Goal: Communication & Community: Answer question/provide support

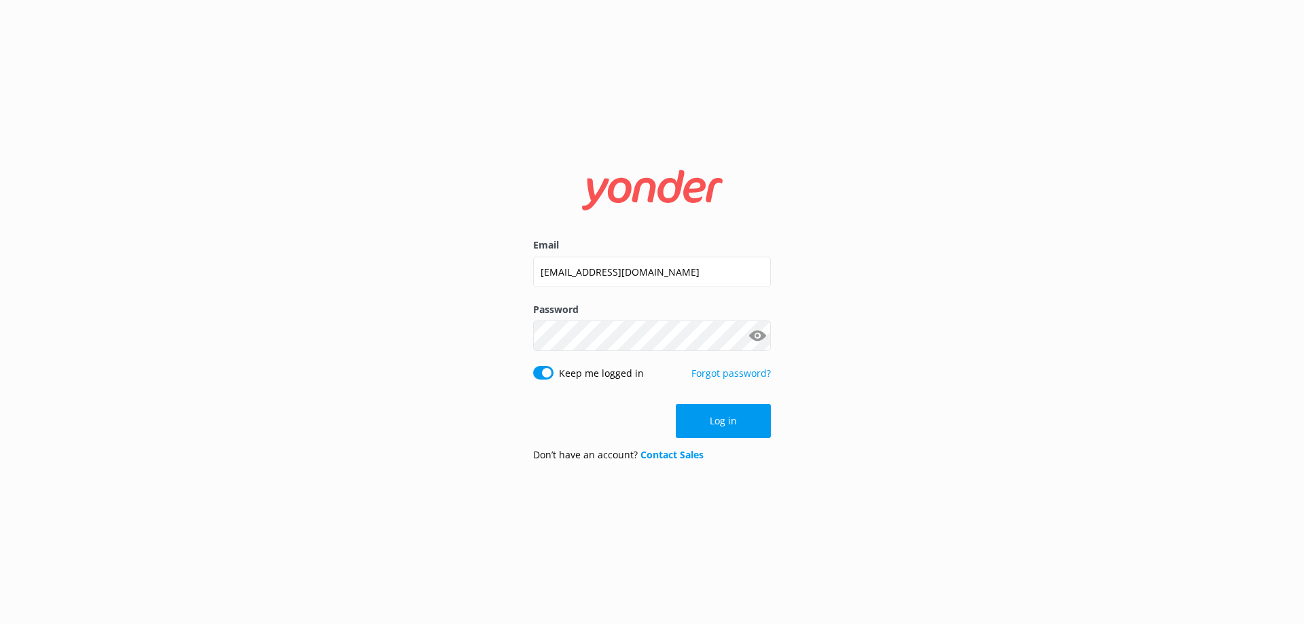
click at [759, 425] on button "Log in" at bounding box center [723, 421] width 95 height 34
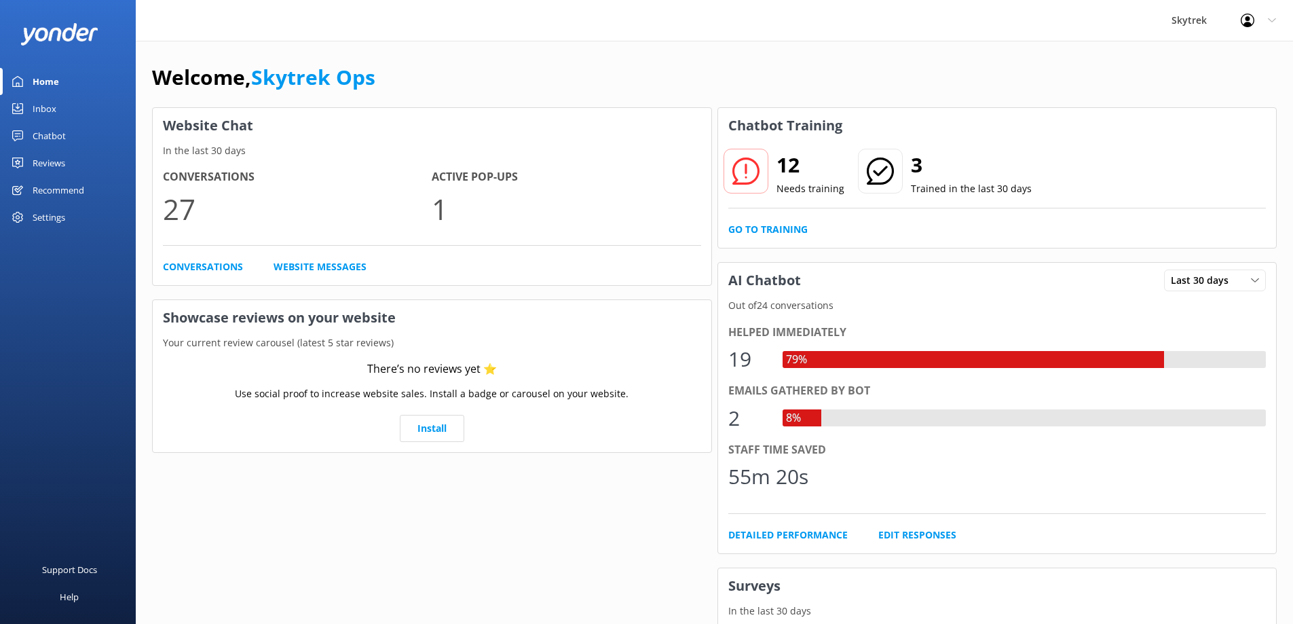
click at [91, 113] on link "Inbox" at bounding box center [68, 108] width 136 height 27
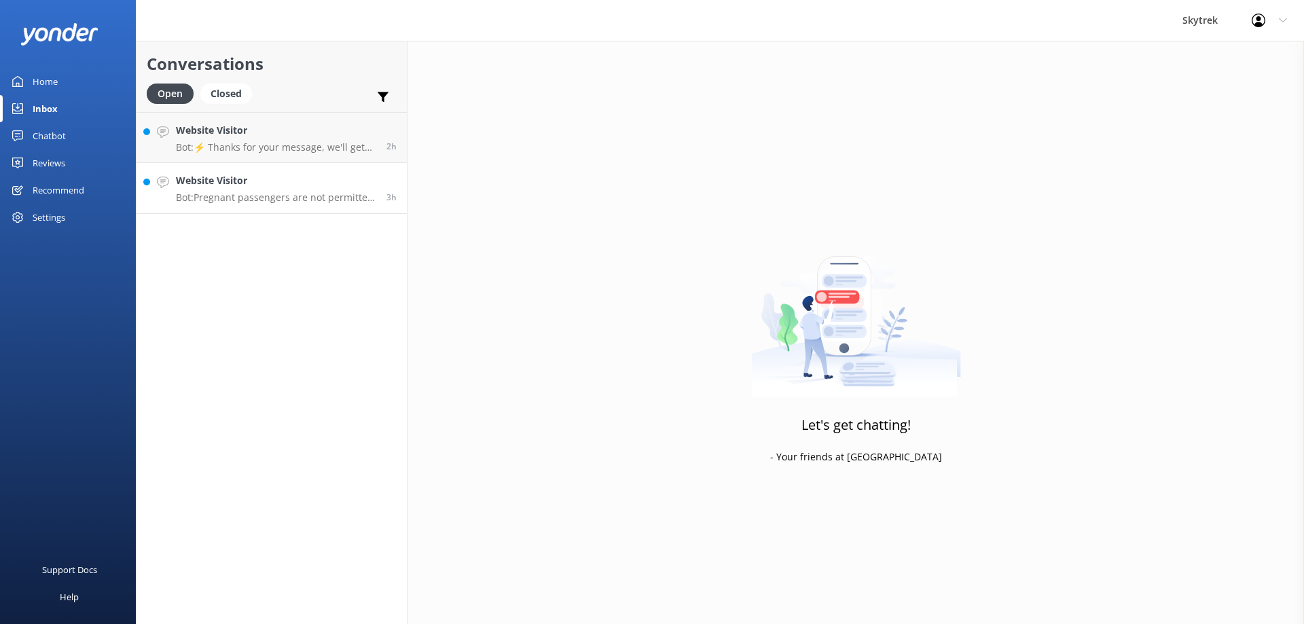
click at [274, 192] on p "Bot: Pregnant passengers are not permitted to participate in hang gliding." at bounding box center [276, 197] width 200 height 12
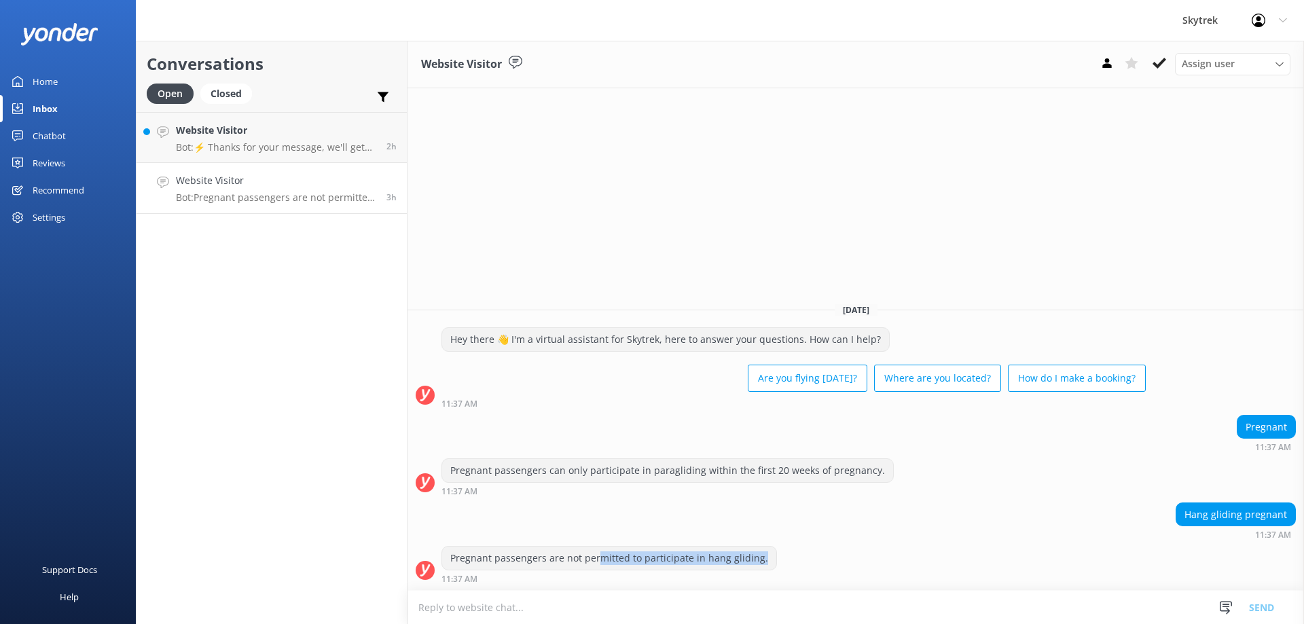
drag, startPoint x: 594, startPoint y: 555, endPoint x: 770, endPoint y: 557, distance: 175.9
click at [770, 557] on div "Pregnant passengers are not permitted to participate in hang gliding. 11:37 AM" at bounding box center [855, 564] width 896 height 37
drag, startPoint x: 735, startPoint y: 610, endPoint x: 753, endPoint y: 614, distance: 18.6
click at [741, 613] on textarea at bounding box center [855, 607] width 896 height 33
click at [311, 147] on p "Bot: ⚡ Thanks for your message, we'll get back to you as soon as we can. You're…" at bounding box center [276, 147] width 200 height 12
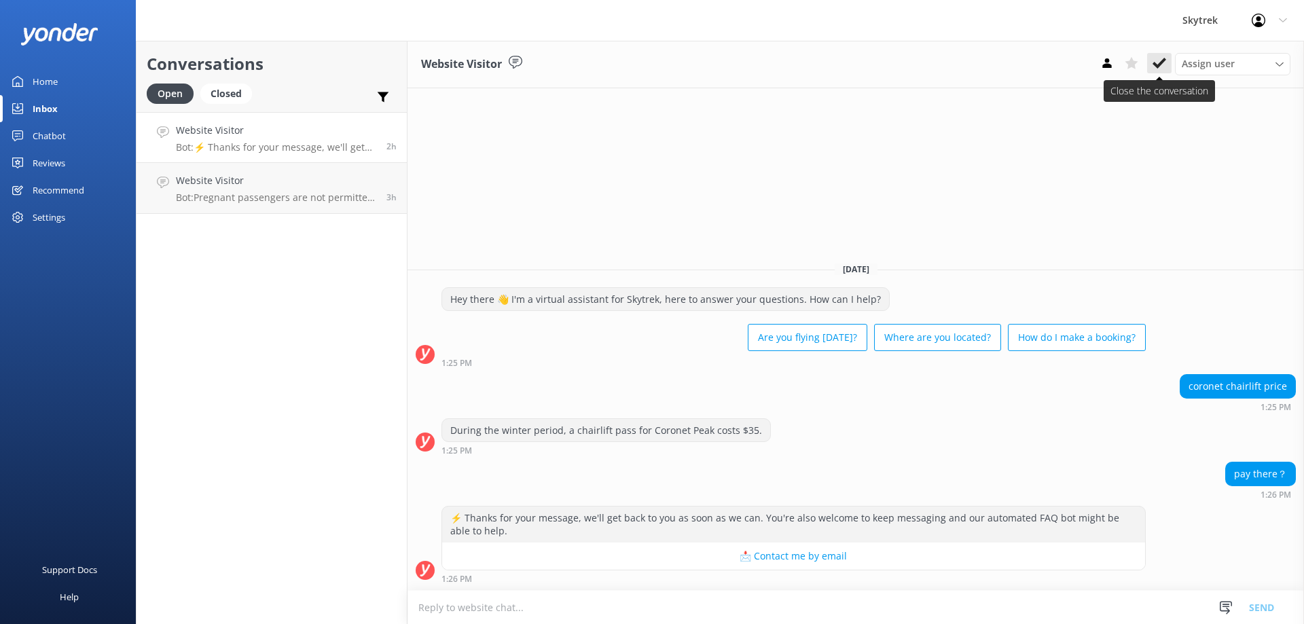
click at [1158, 55] on button at bounding box center [1159, 63] width 24 height 20
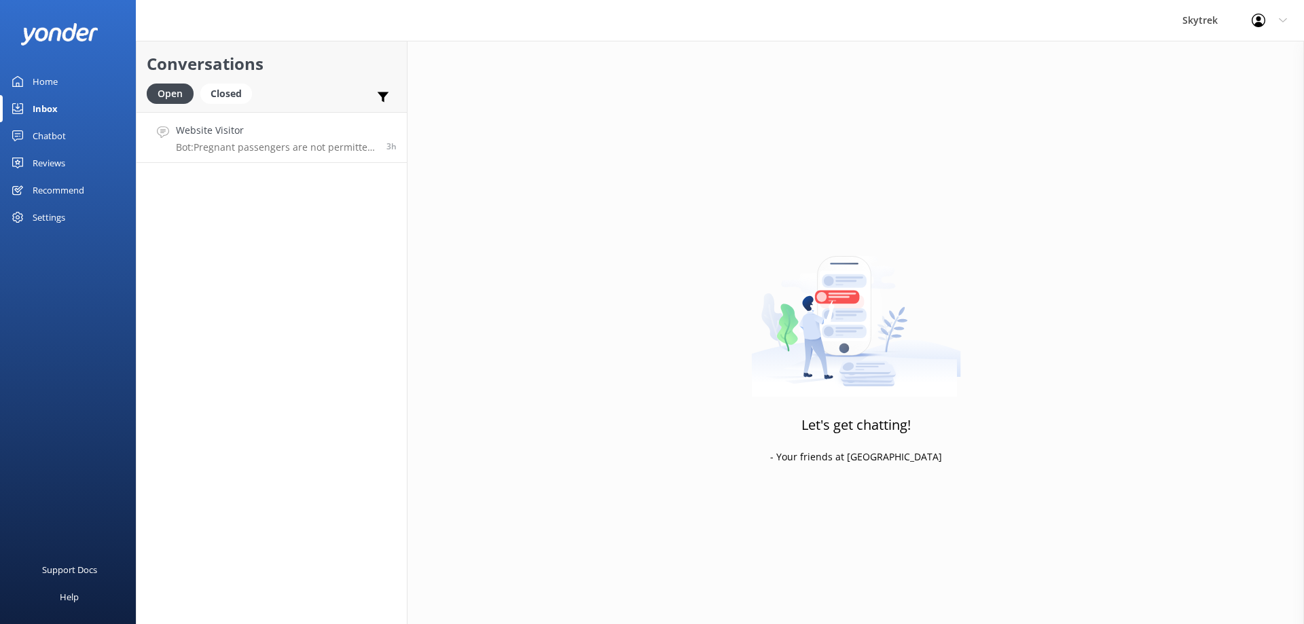
click at [244, 132] on h4 "Website Visitor" at bounding box center [276, 130] width 200 height 15
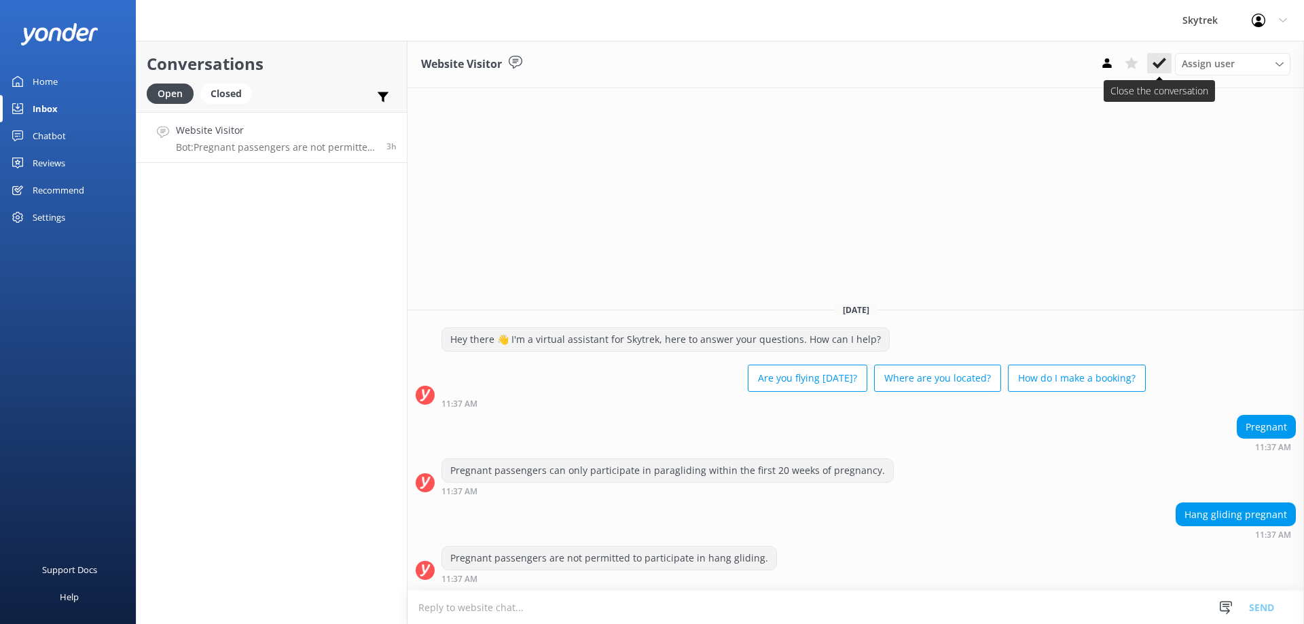
click at [1157, 66] on use at bounding box center [1159, 63] width 14 height 11
